Goal: Task Accomplishment & Management: Use online tool/utility

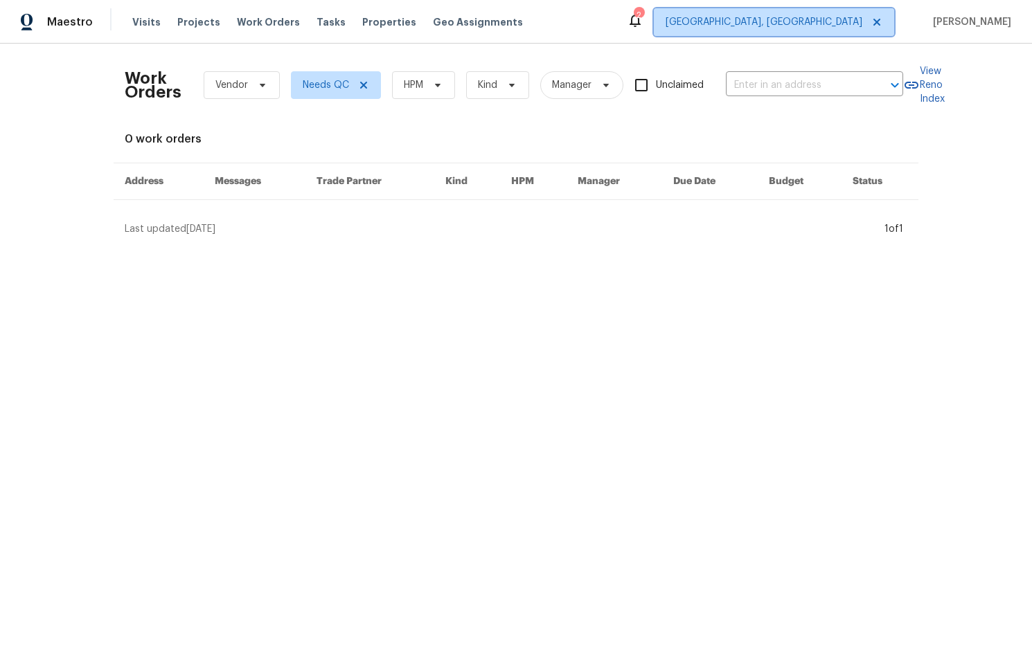
click at [814, 28] on span "[GEOGRAPHIC_DATA], [GEOGRAPHIC_DATA]" at bounding box center [763, 22] width 197 height 14
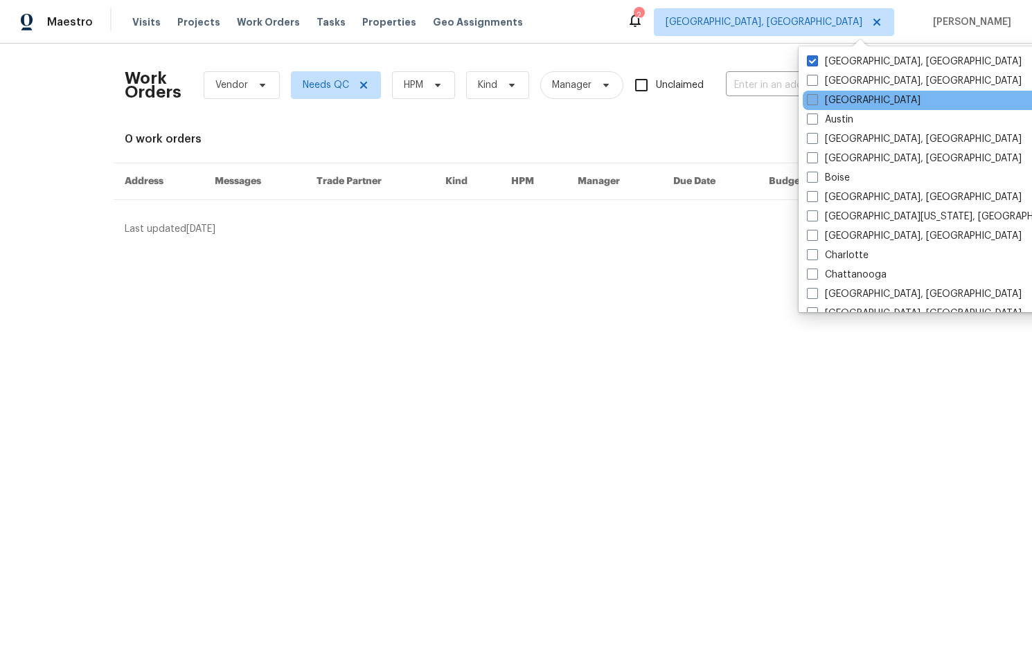
click at [812, 97] on span at bounding box center [812, 99] width 11 height 11
click at [812, 97] on input "[GEOGRAPHIC_DATA]" at bounding box center [811, 97] width 9 height 9
checkbox input "true"
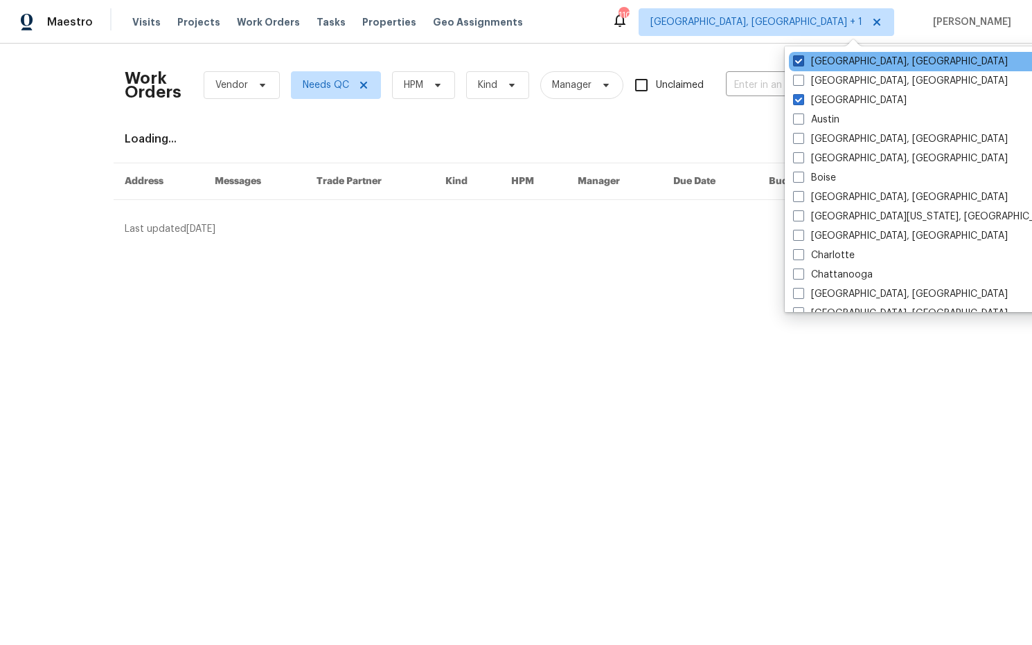
click at [801, 60] on span at bounding box center [798, 60] width 11 height 11
click at [801, 60] on input "[GEOGRAPHIC_DATA], [GEOGRAPHIC_DATA]" at bounding box center [797, 59] width 9 height 9
checkbox input "false"
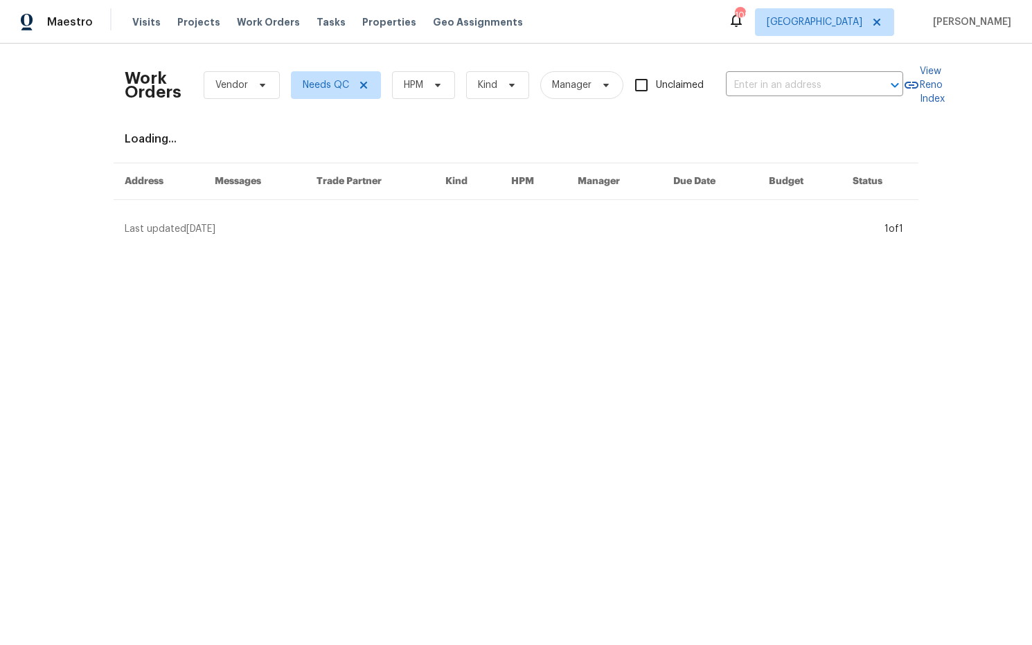
click at [721, 33] on div "Maestro Visits Projects Work Orders Tasks Properties Geo Assignments 108 [GEOGR…" at bounding box center [516, 22] width 1032 height 44
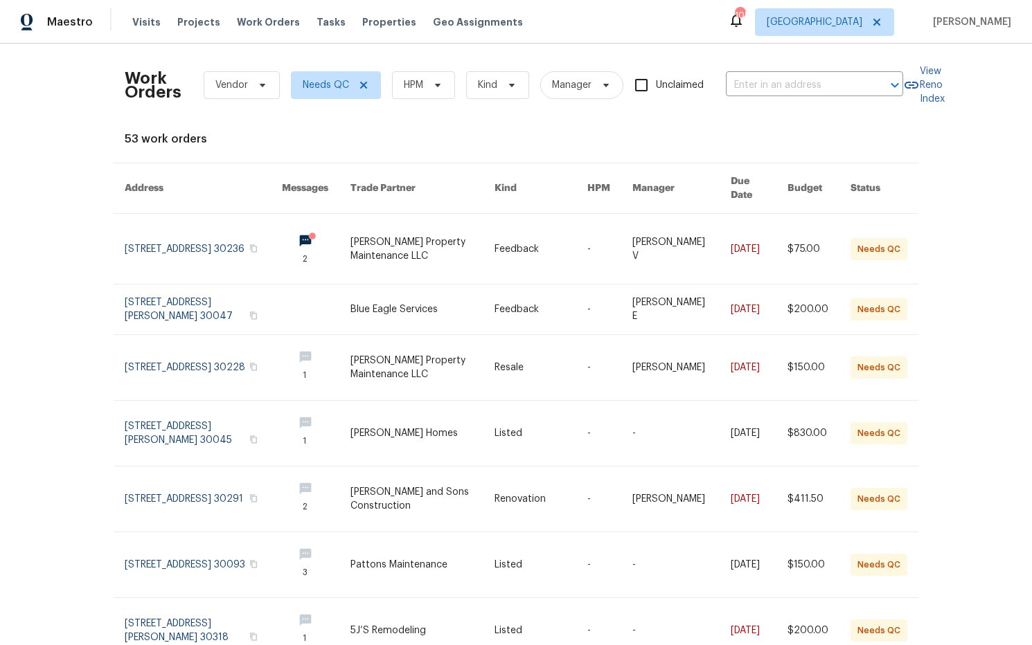
click at [301, 23] on div "Visits Projects Work Orders Tasks Properties Geo Assignments" at bounding box center [335, 22] width 407 height 28
click at [323, 27] on div "Tasks" at bounding box center [330, 22] width 29 height 15
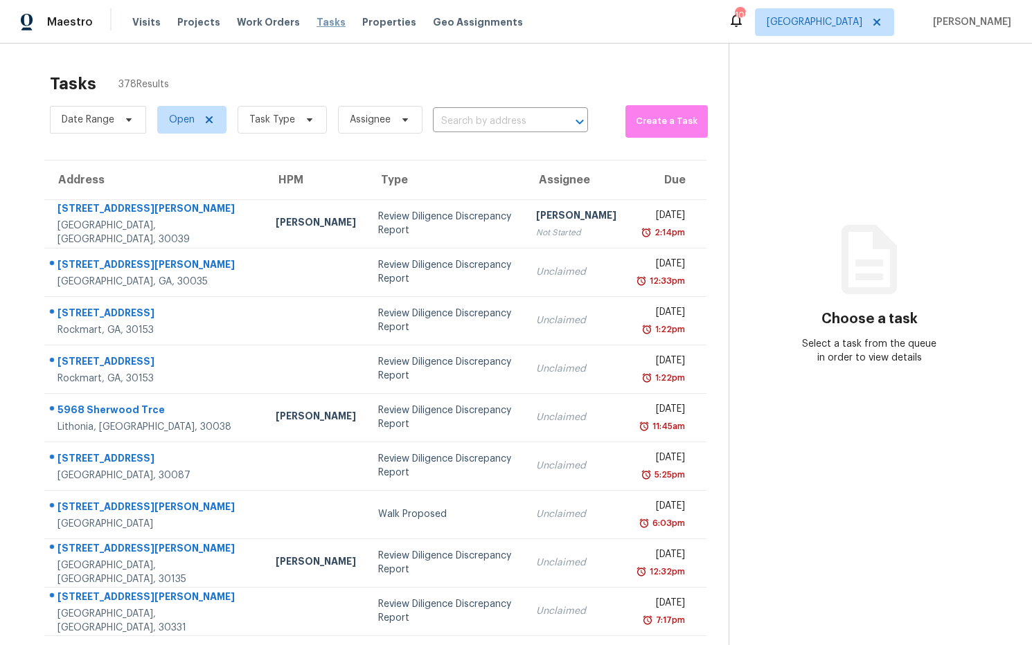
click at [316, 26] on span "Tasks" at bounding box center [330, 22] width 29 height 10
click at [317, 22] on span "Tasks" at bounding box center [330, 22] width 29 height 10
click at [310, 117] on icon at bounding box center [309, 119] width 11 height 11
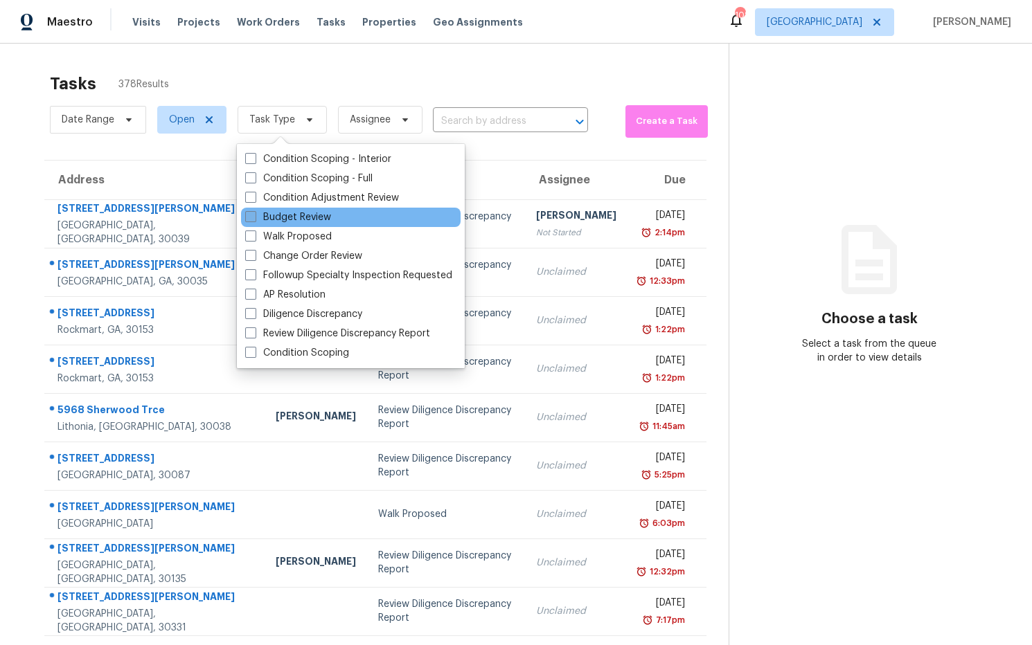
click at [307, 217] on label "Budget Review" at bounding box center [288, 217] width 86 height 14
click at [254, 217] on input "Budget Review" at bounding box center [249, 214] width 9 height 9
checkbox input "true"
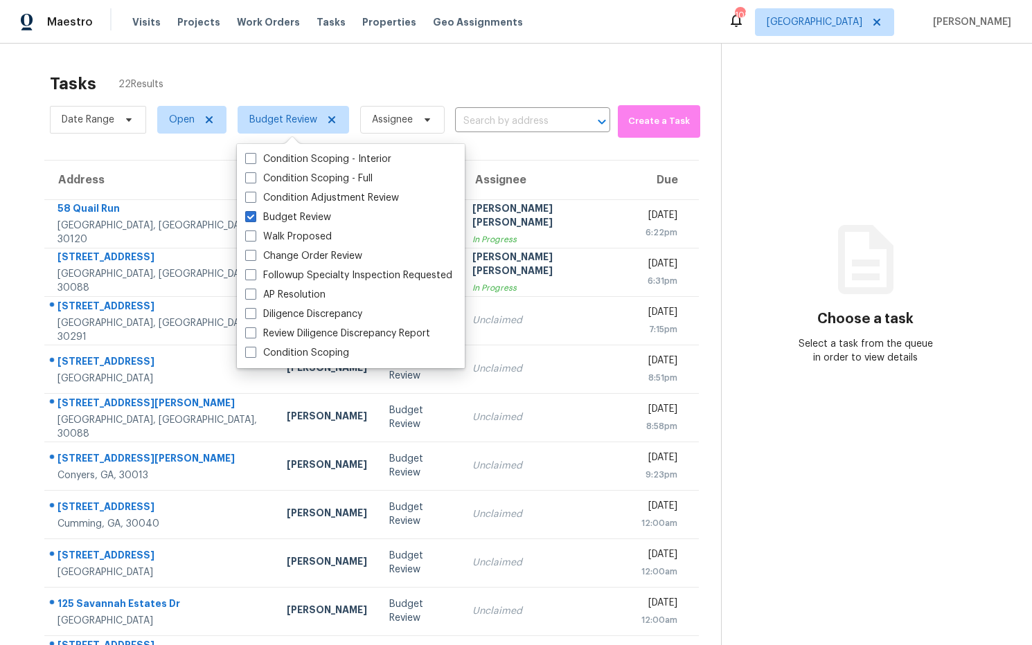
click at [862, 117] on section "Choose a task Select a task from the queue in order to view details" at bounding box center [865, 383] width 289 height 678
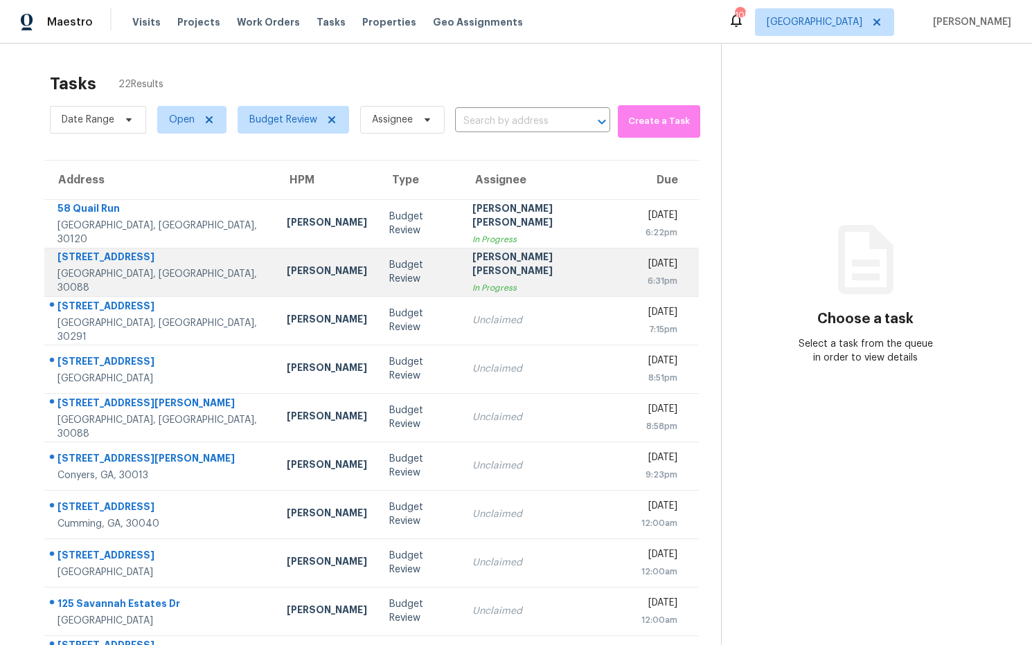
scroll to position [76, 0]
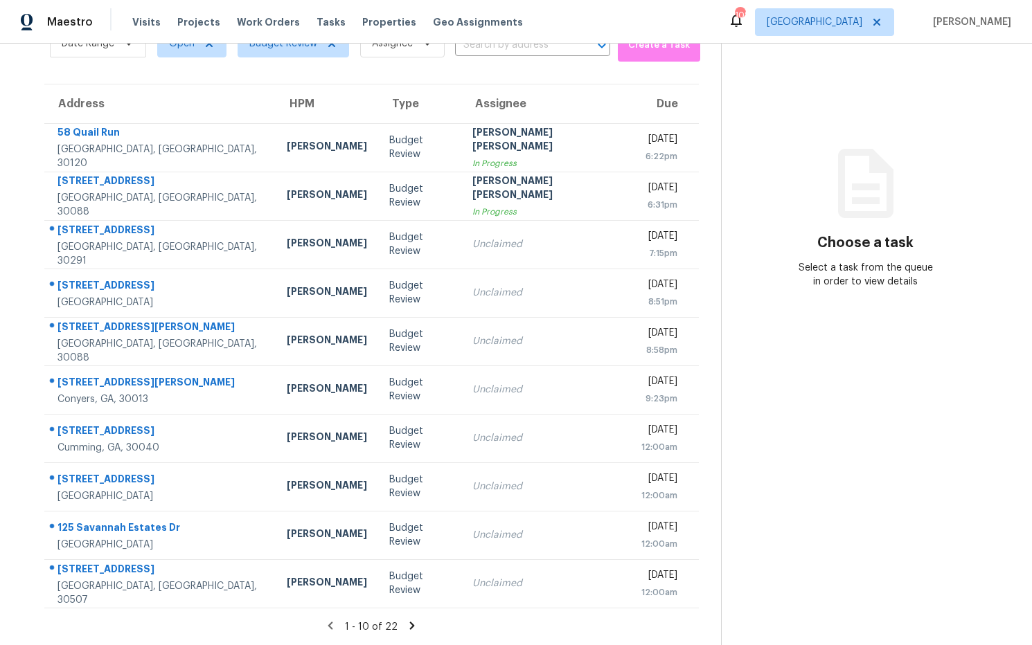
click at [406, 625] on icon at bounding box center [412, 626] width 12 height 12
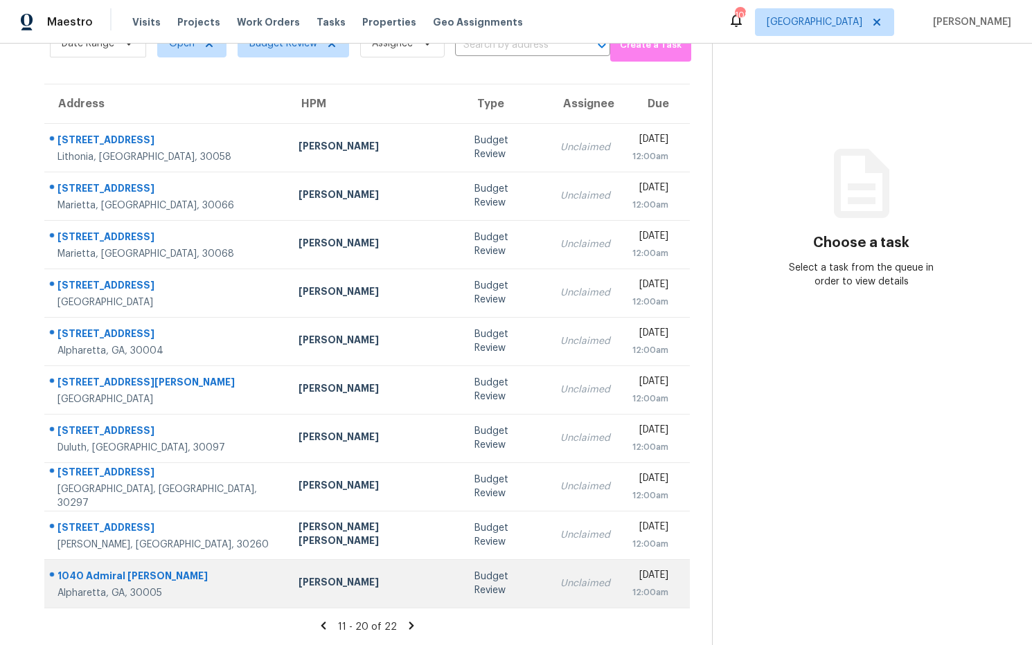
click at [298, 580] on div "[PERSON_NAME]" at bounding box center [375, 583] width 154 height 17
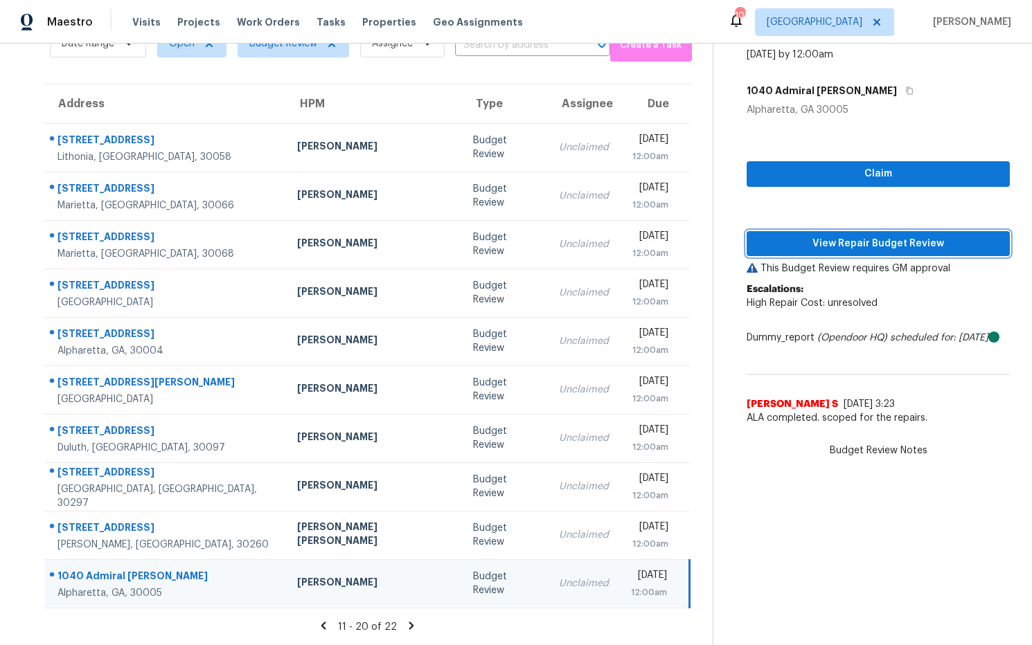
click at [852, 246] on span "View Repair Budget Review" at bounding box center [878, 243] width 241 height 17
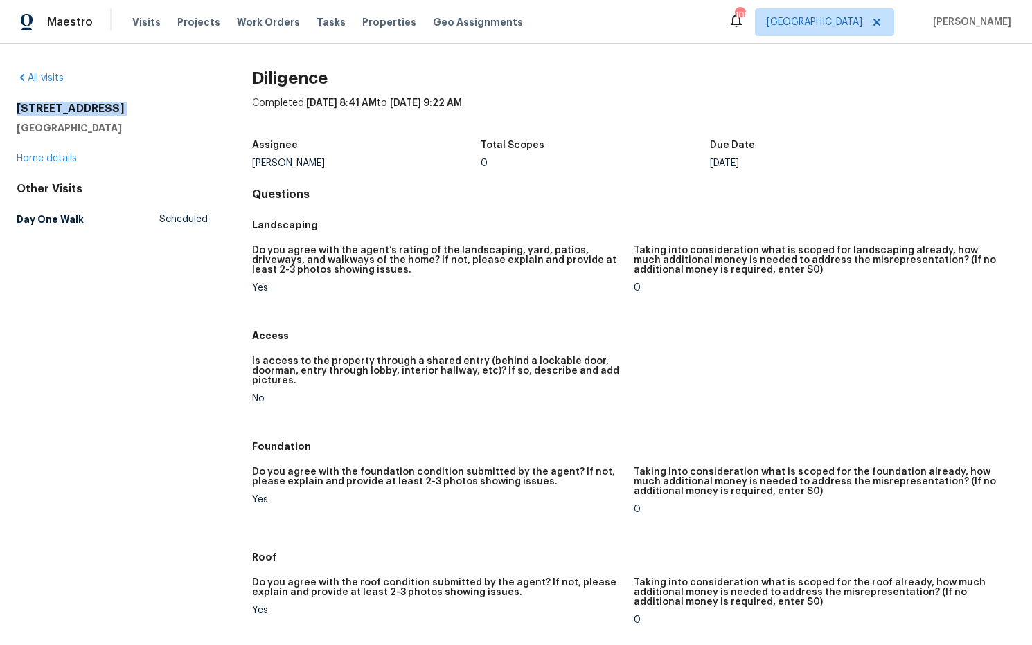
drag, startPoint x: 126, startPoint y: 120, endPoint x: 34, endPoint y: 112, distance: 92.5
click at [17, 107] on div "[STREET_ADDRESS]" at bounding box center [112, 118] width 191 height 33
drag, startPoint x: 60, startPoint y: 127, endPoint x: 17, endPoint y: 112, distance: 45.3
click at [17, 112] on div "764 34th St SE Largo, FL 33771" at bounding box center [112, 118] width 191 height 33
copy div "764 34th St SE Largo, FL 33771"
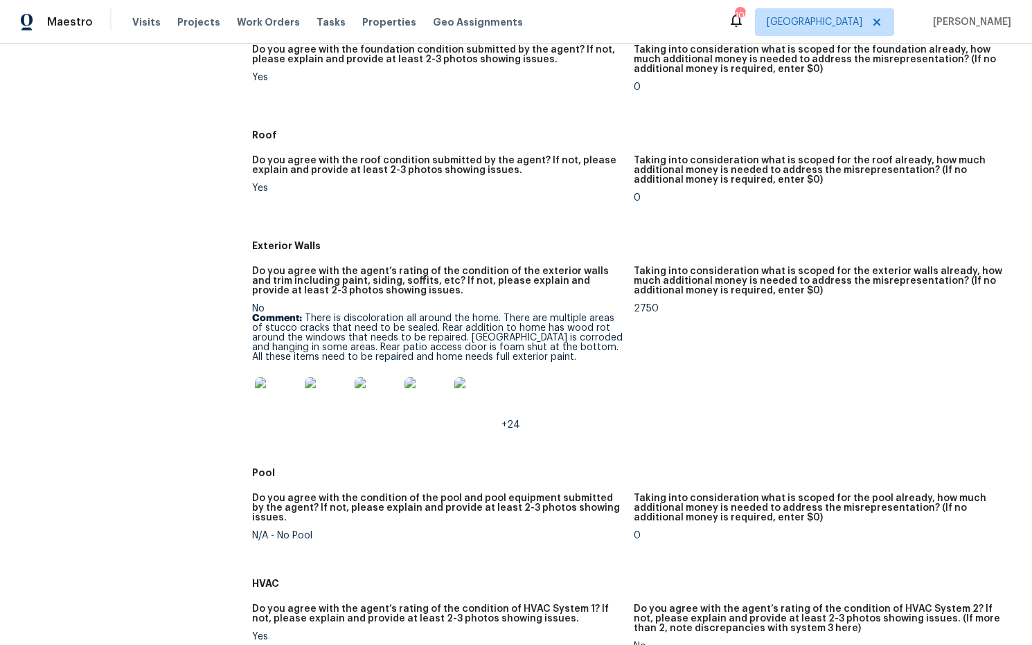
scroll to position [440, 0]
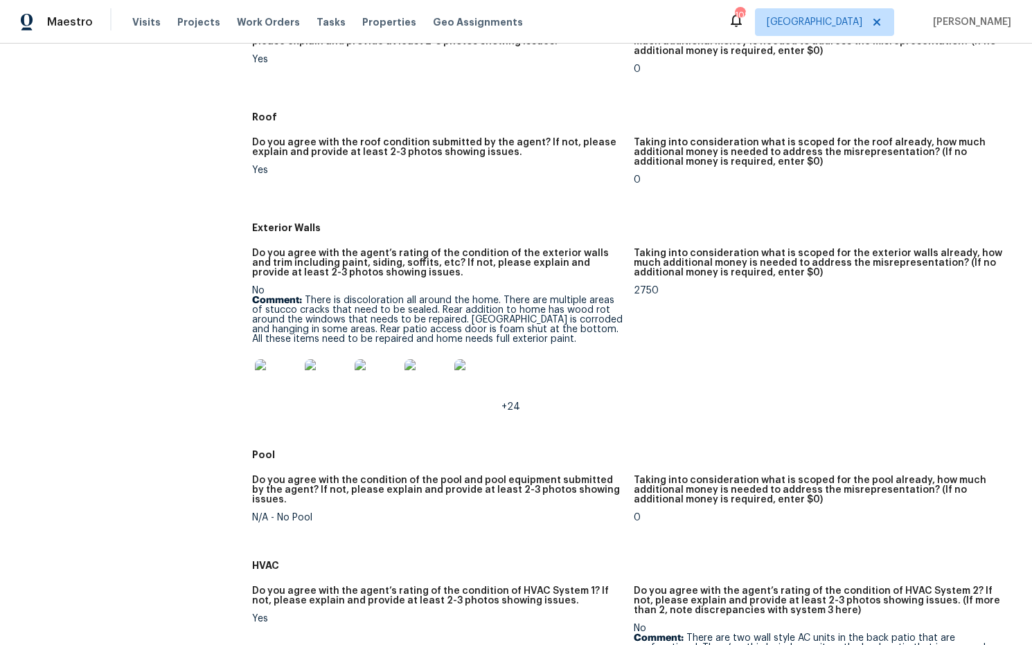
click at [273, 375] on img at bounding box center [277, 381] width 44 height 44
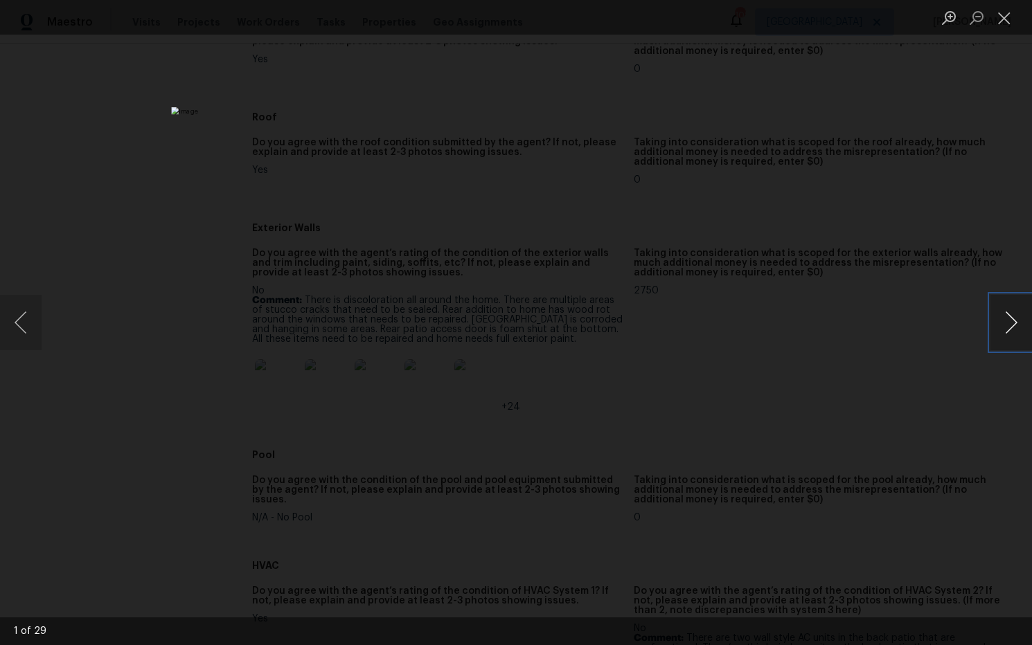
click at [1008, 327] on button "Next image" at bounding box center [1011, 322] width 42 height 55
click at [1008, 328] on button "Next image" at bounding box center [1011, 322] width 42 height 55
drag, startPoint x: 1007, startPoint y: 24, endPoint x: 952, endPoint y: 90, distance: 85.6
click at [1007, 25] on button "Close lightbox" at bounding box center [1004, 18] width 28 height 24
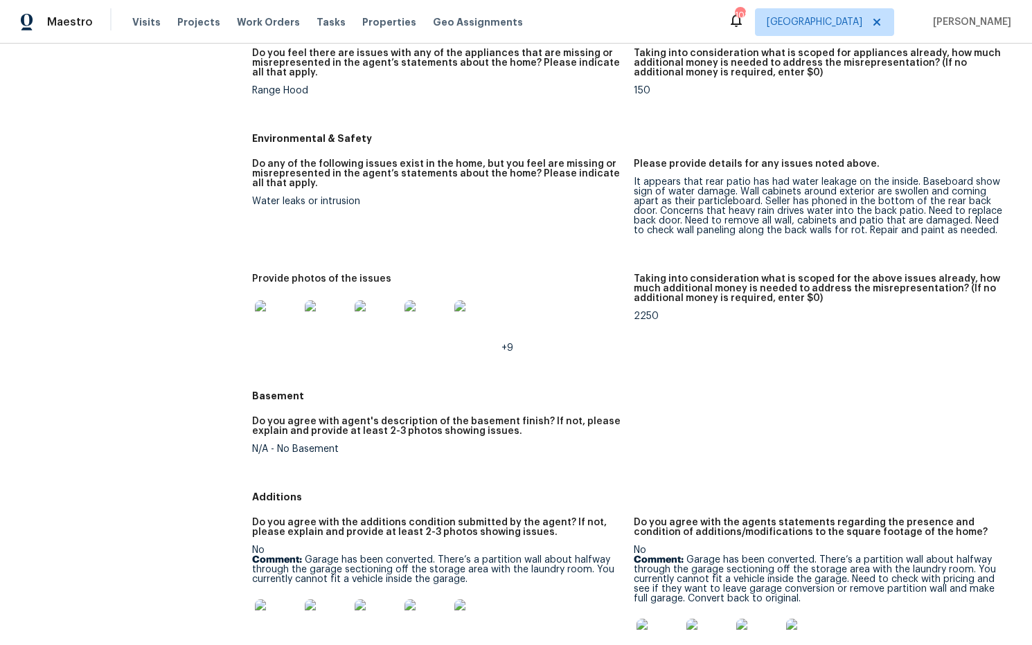
scroll to position [1501, 0]
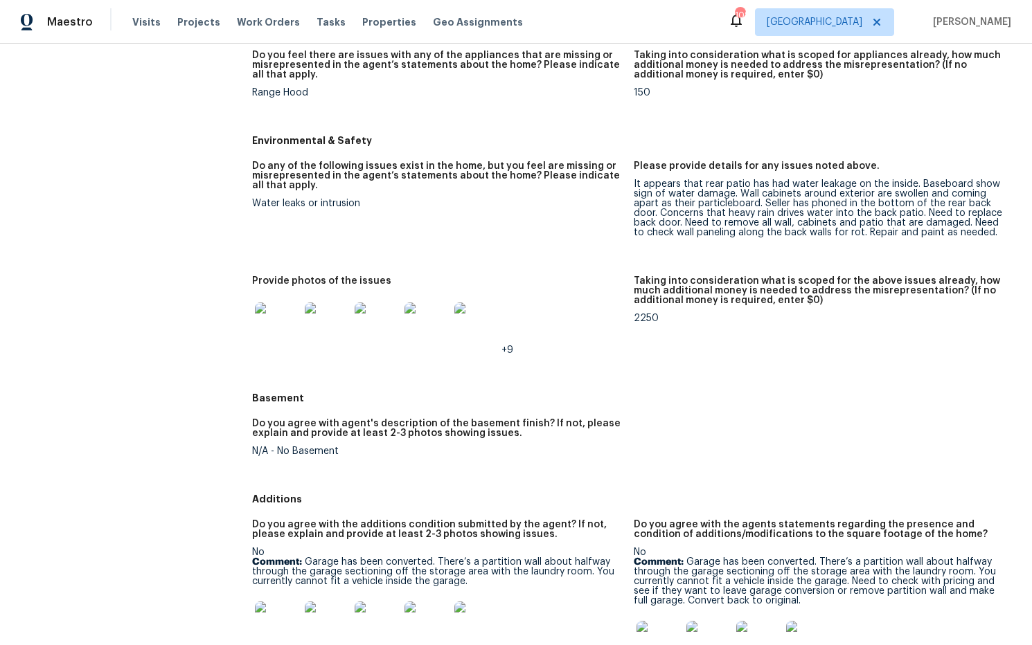
click at [288, 337] on img at bounding box center [277, 325] width 44 height 44
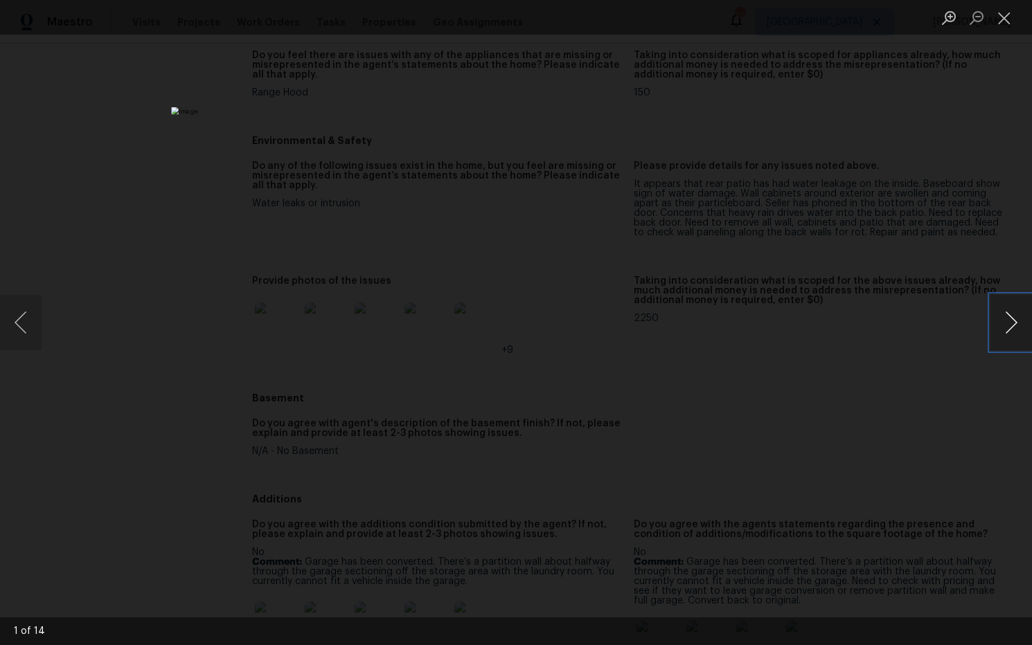
click at [1011, 330] on button "Next image" at bounding box center [1011, 322] width 42 height 55
click at [1001, 23] on button "Close lightbox" at bounding box center [1004, 18] width 28 height 24
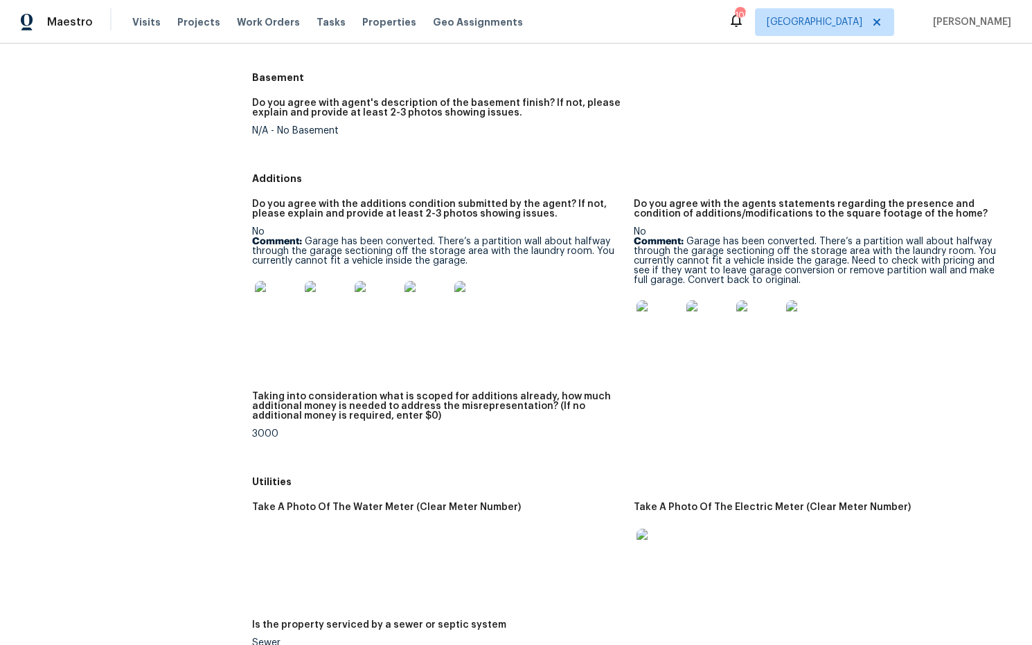
scroll to position [1827, 0]
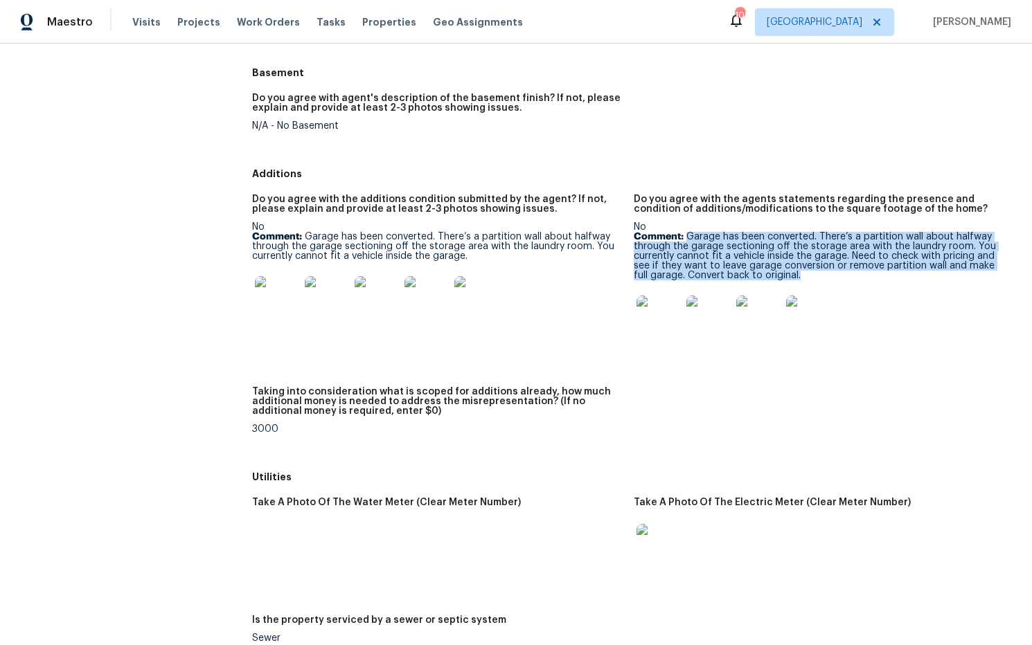
drag, startPoint x: 688, startPoint y: 238, endPoint x: 863, endPoint y: 282, distance: 180.5
click at [863, 280] on p "Comment: Garage has been converted. There’s a partition wall about halfway thro…" at bounding box center [819, 256] width 370 height 48
copy p "Garage has been converted. There’s a partition wall about halfway through the g…"
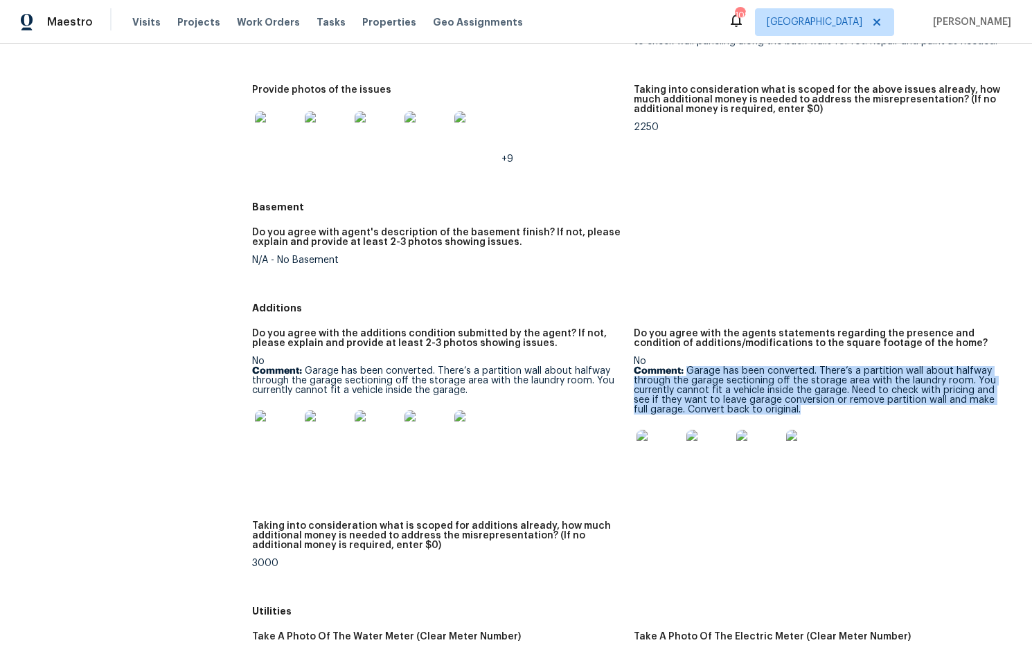
scroll to position [1686, 0]
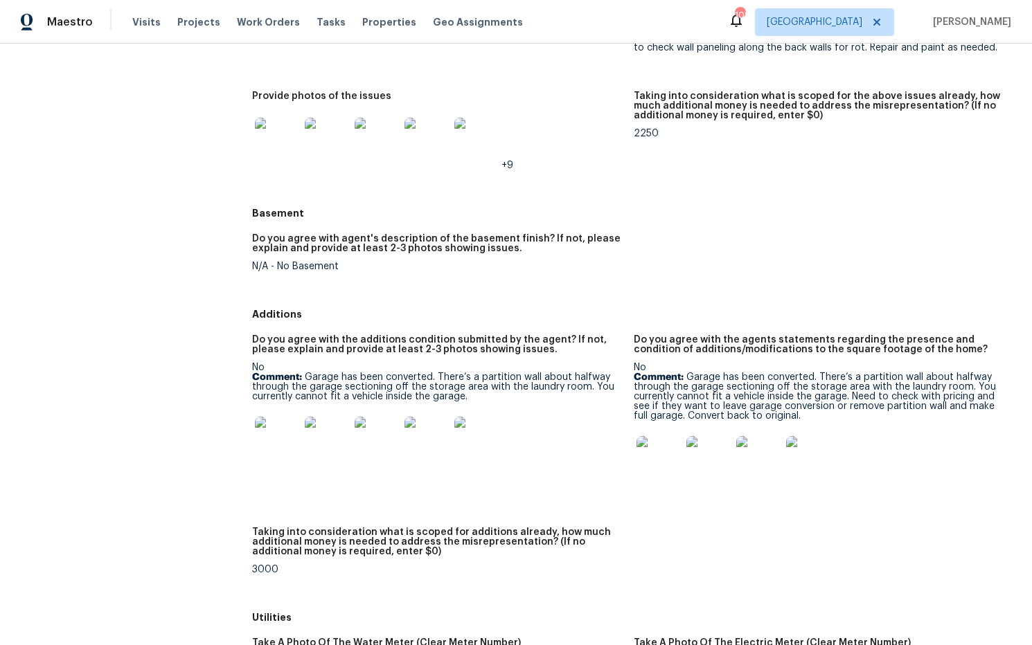
click at [687, 305] on div "Additions" at bounding box center [633, 314] width 763 height 25
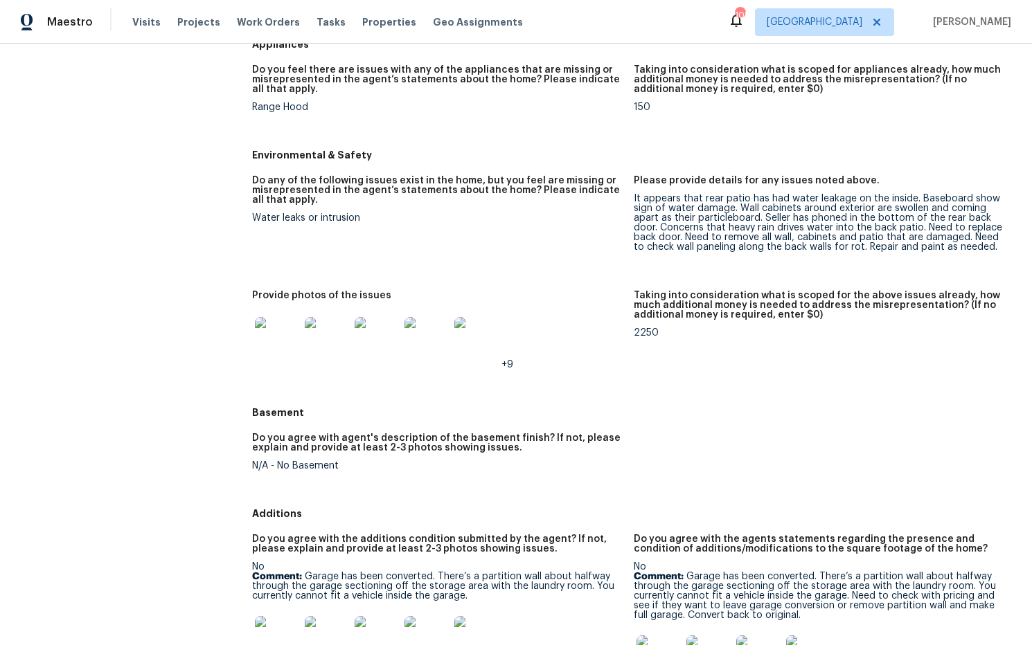
scroll to position [1477, 0]
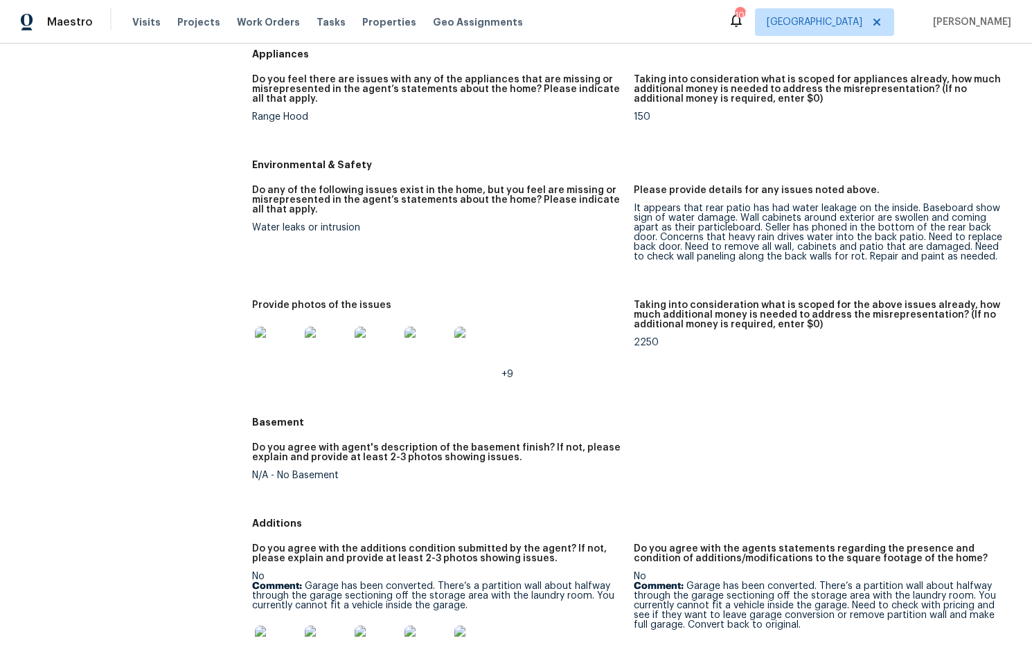
click at [289, 356] on img at bounding box center [277, 349] width 44 height 44
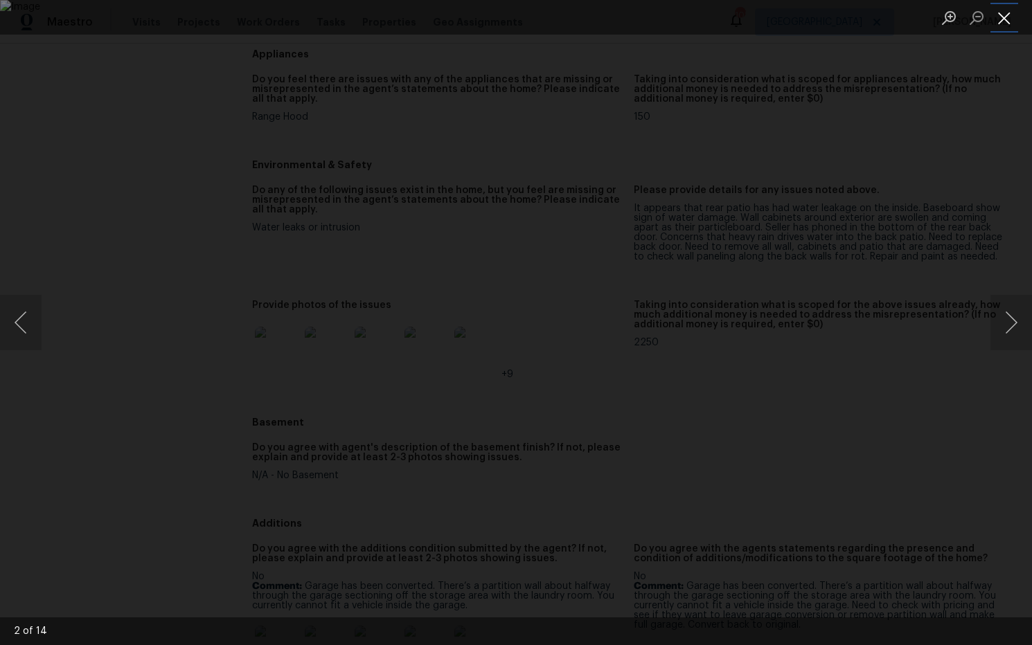
click at [1005, 12] on button "Close lightbox" at bounding box center [1004, 18] width 28 height 24
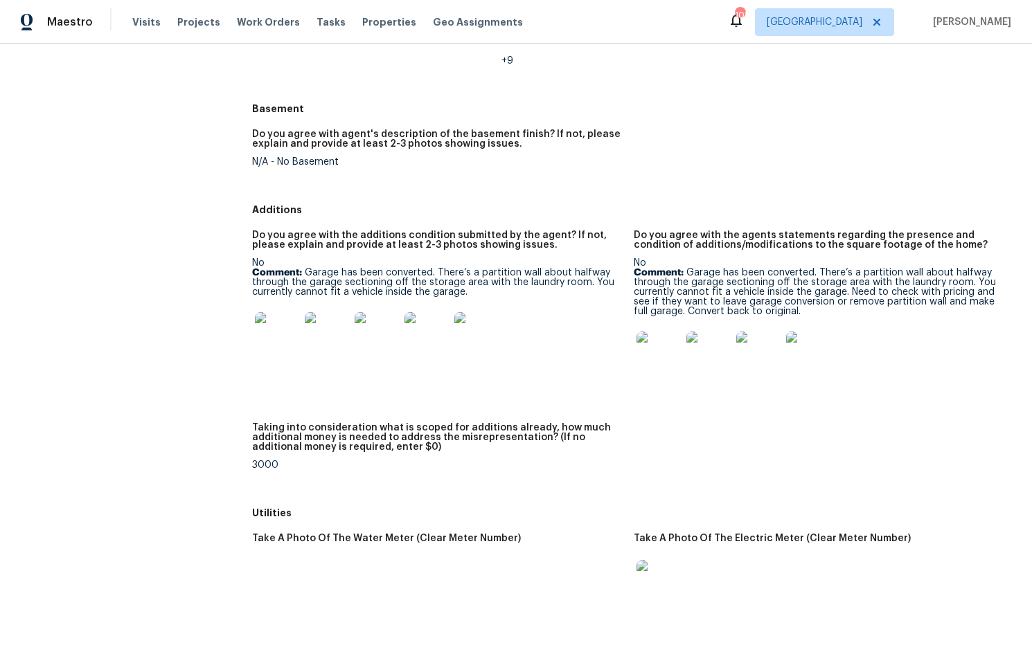
scroll to position [2334, 0]
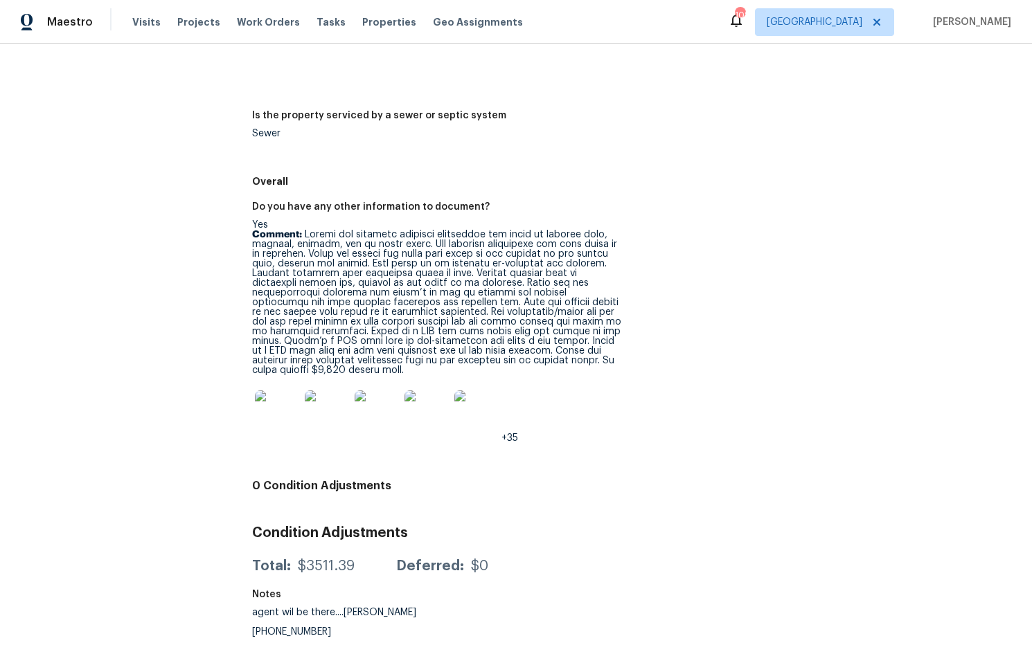
click at [290, 414] on img at bounding box center [277, 413] width 44 height 44
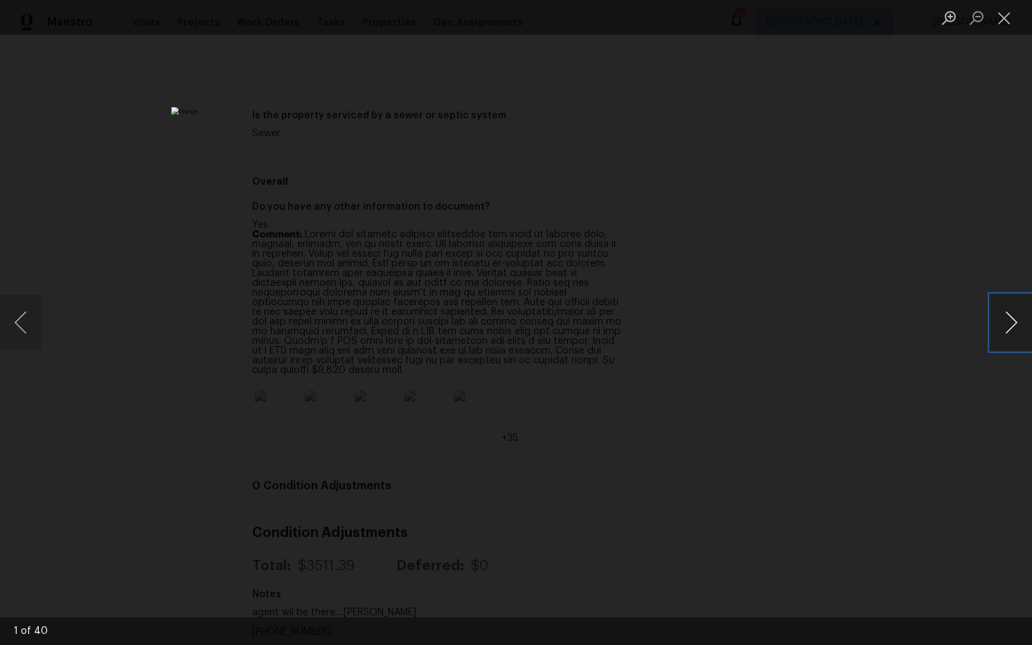
click at [1007, 320] on button "Next image" at bounding box center [1011, 322] width 42 height 55
click at [1007, 321] on button "Next image" at bounding box center [1011, 322] width 42 height 55
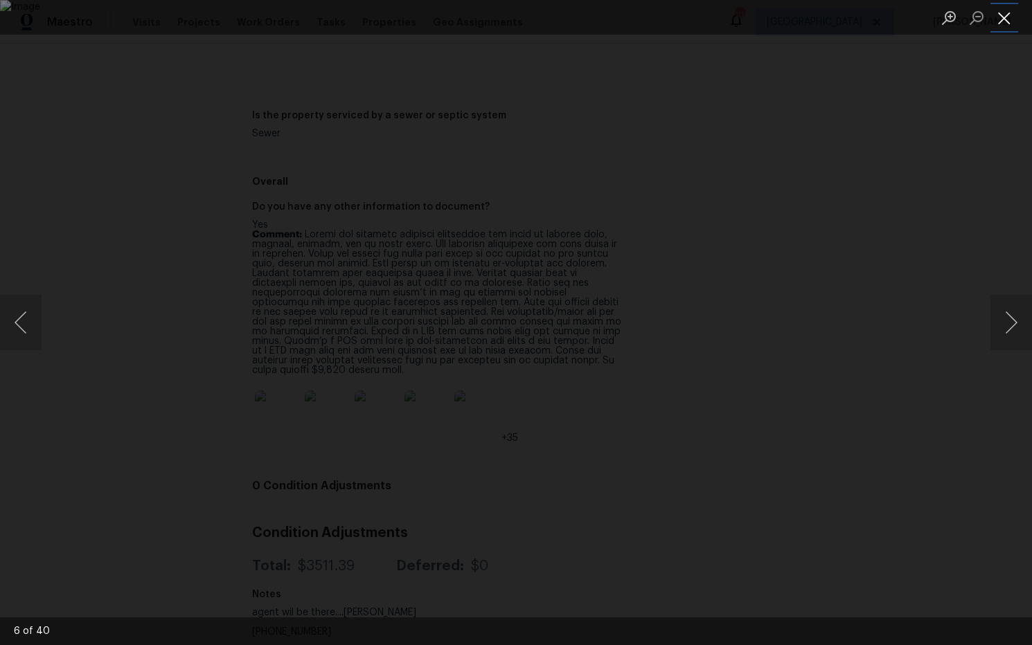
click at [1013, 21] on button "Close lightbox" at bounding box center [1004, 18] width 28 height 24
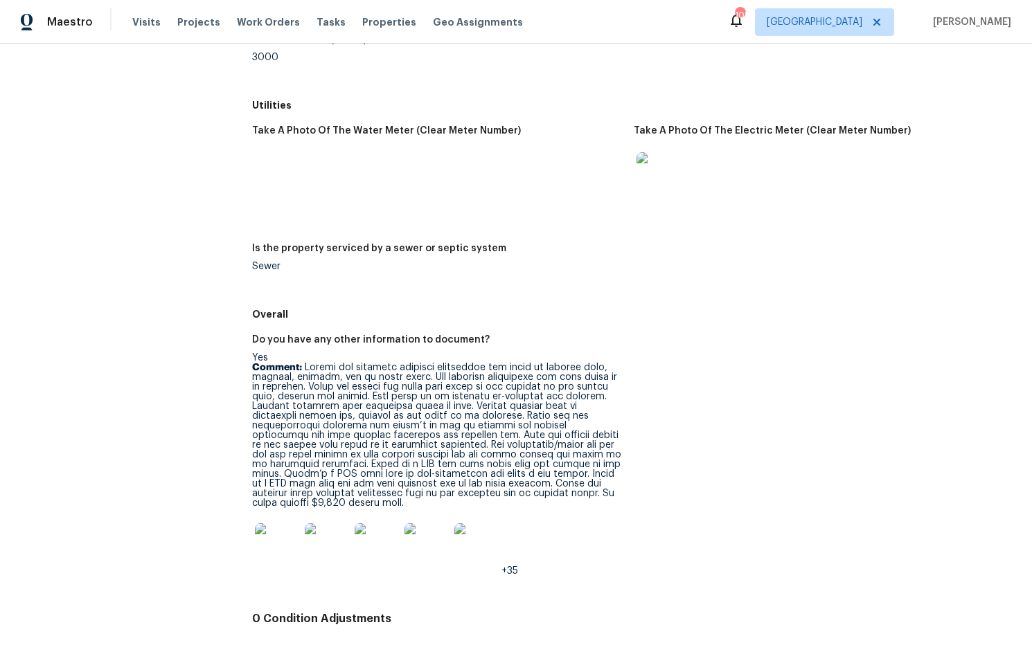
scroll to position [2182, 0]
